Goal: Information Seeking & Learning: Find specific page/section

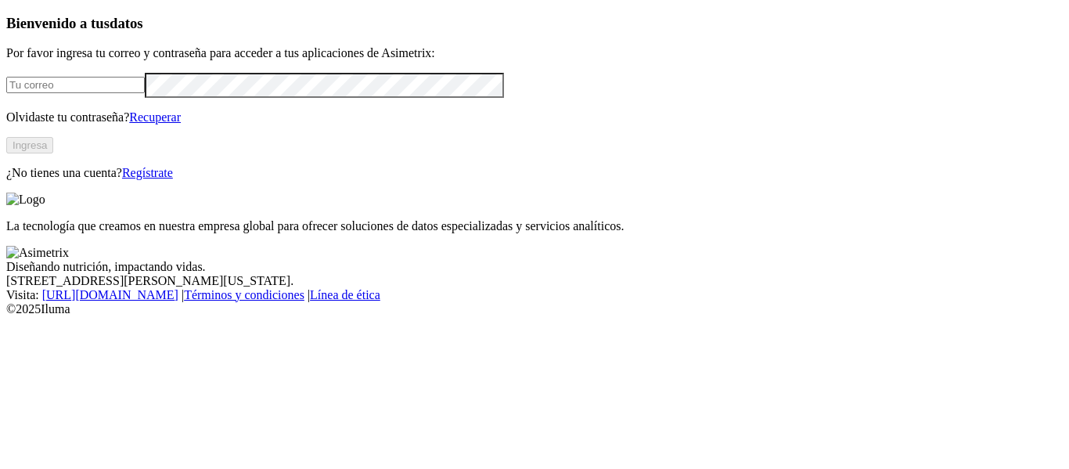
click at [93, 93] on input "email" at bounding box center [75, 85] width 139 height 16
click at [53, 153] on button "Ingresa" at bounding box center [29, 145] width 47 height 16
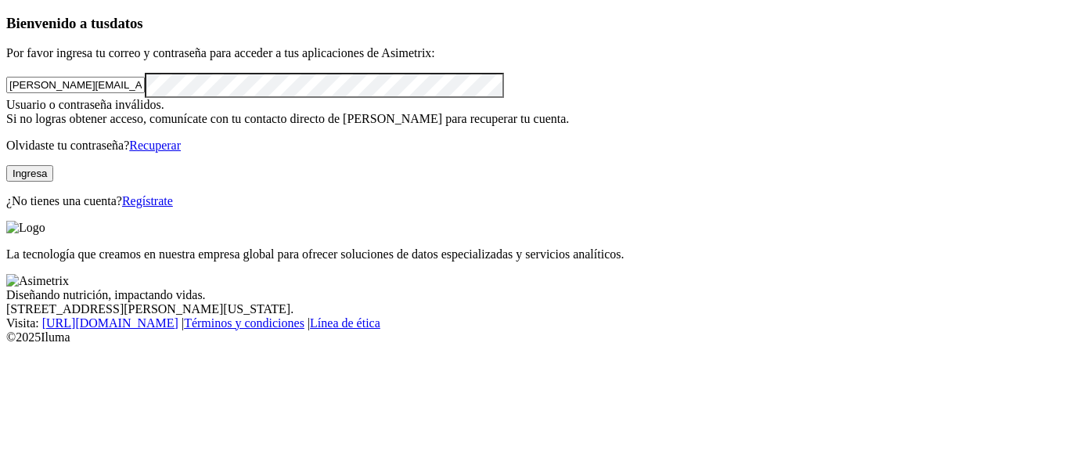
click at [145, 93] on input "luis.viveros@GRUPOBIOS.CO" at bounding box center [75, 85] width 139 height 16
type input "luis.viveros@contegral.co"
click at [53, 182] on button "Ingresa" at bounding box center [29, 173] width 47 height 16
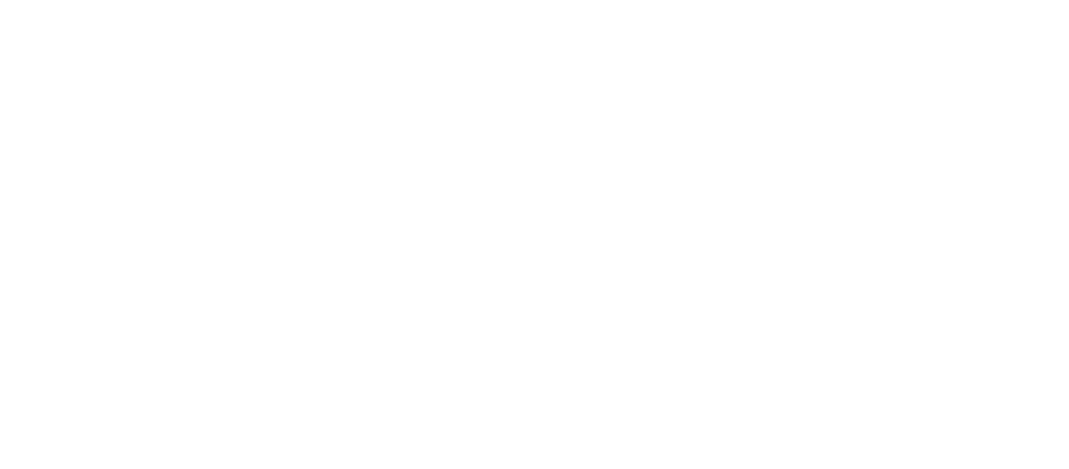
click at [27, 295] on icon at bounding box center [30, 319] width 49 height 49
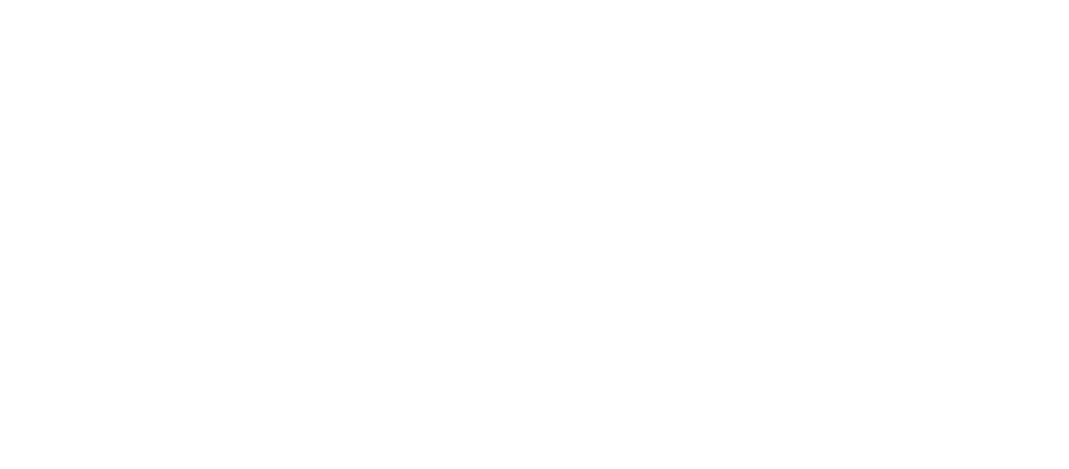
type input "directorio"
